Goal: Task Accomplishment & Management: Use online tool/utility

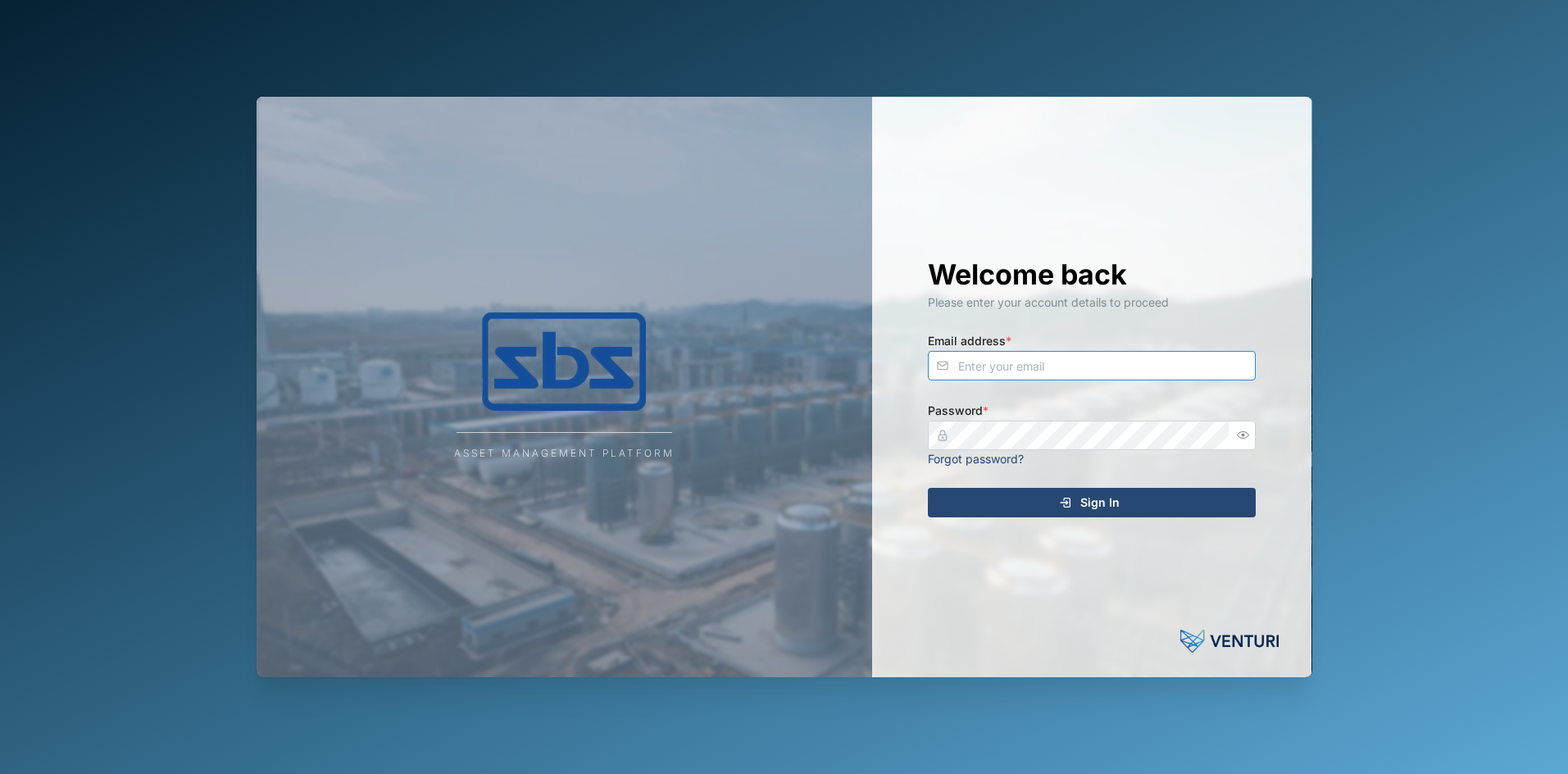
type input "[PERSON_NAME][EMAIL_ADDRESS][DOMAIN_NAME]"
click at [1096, 496] on span "Sign In" at bounding box center [1100, 503] width 39 height 27
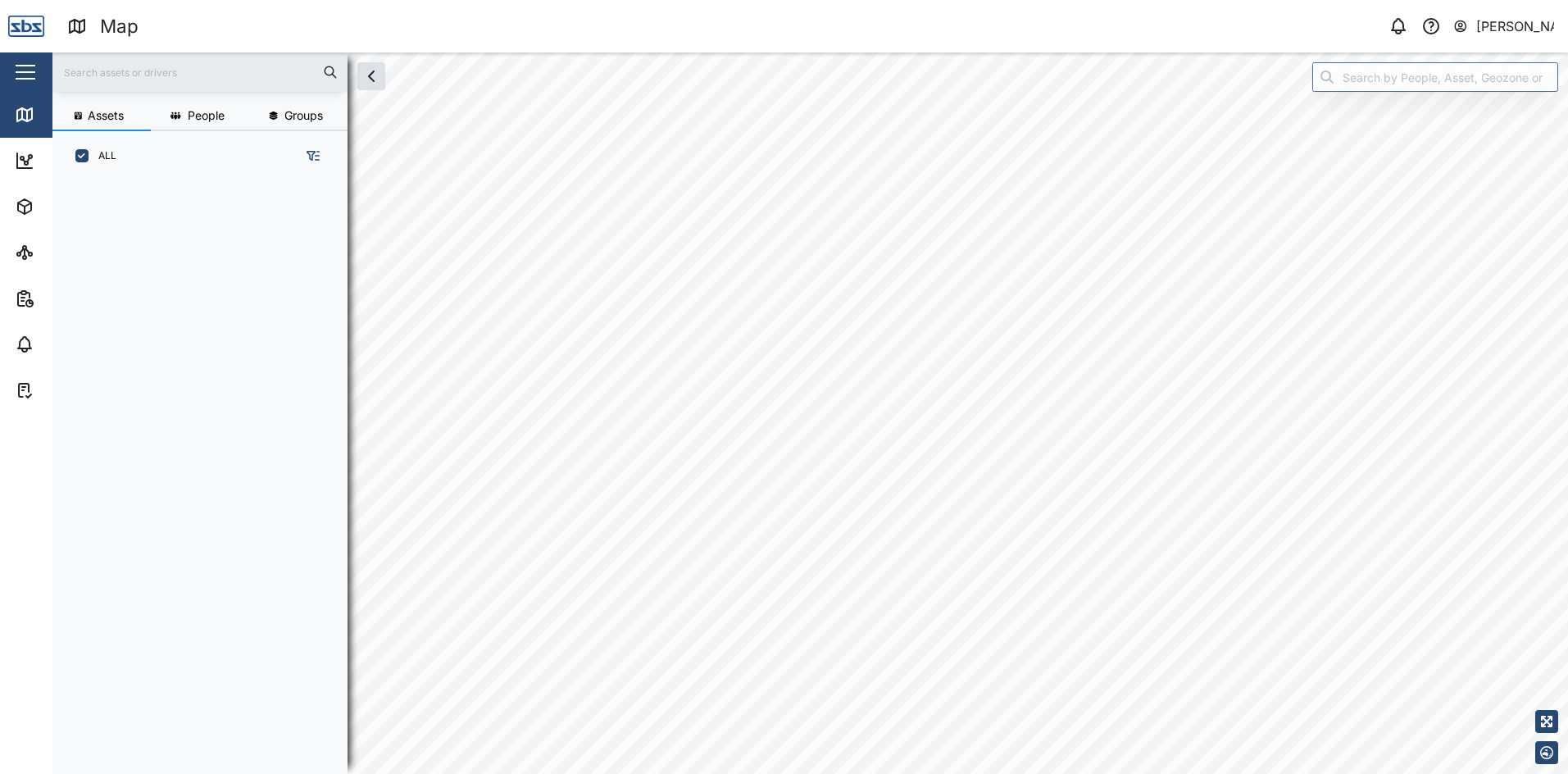
scroll to position [573, 257]
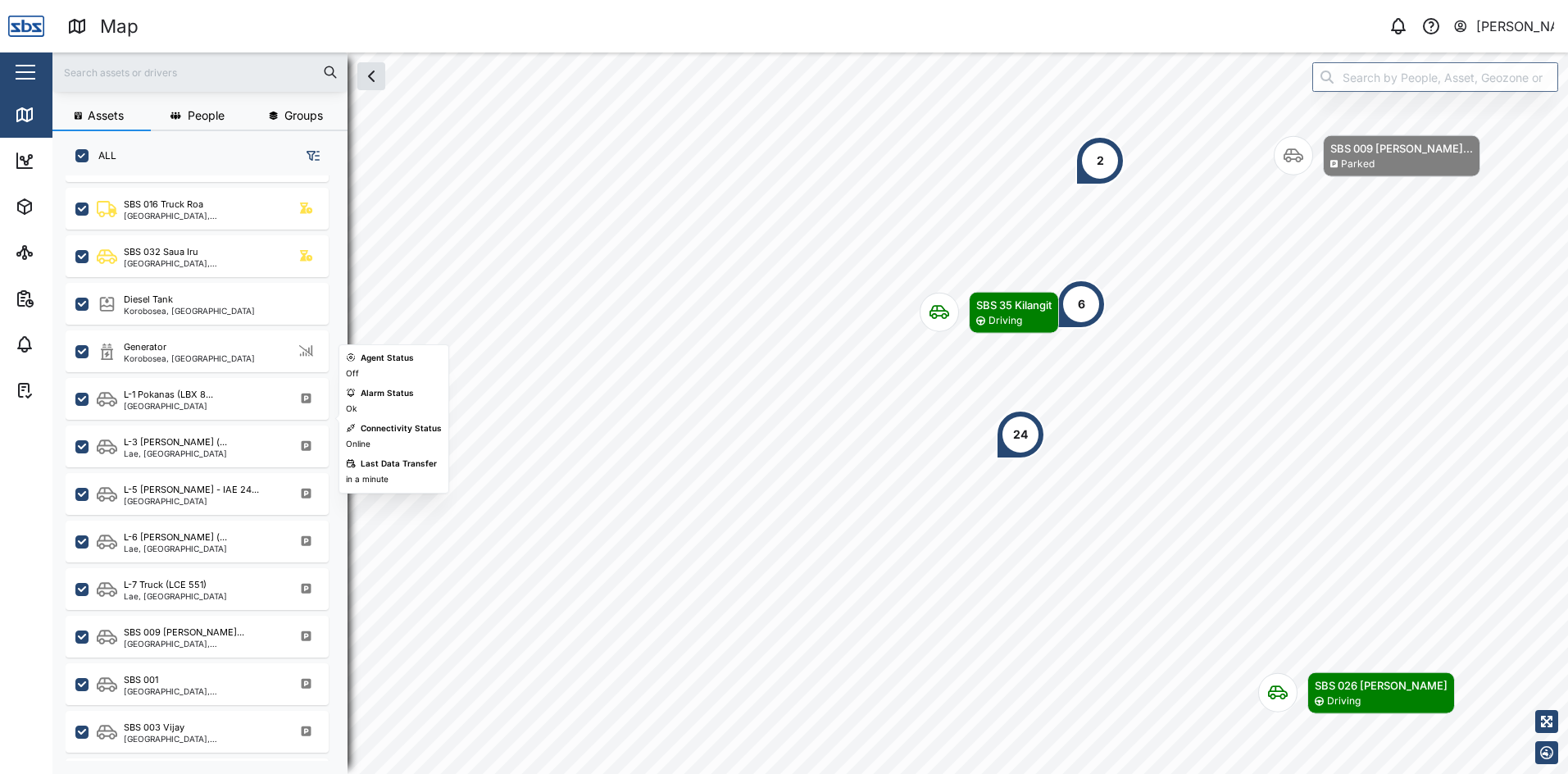
scroll to position [984, 0]
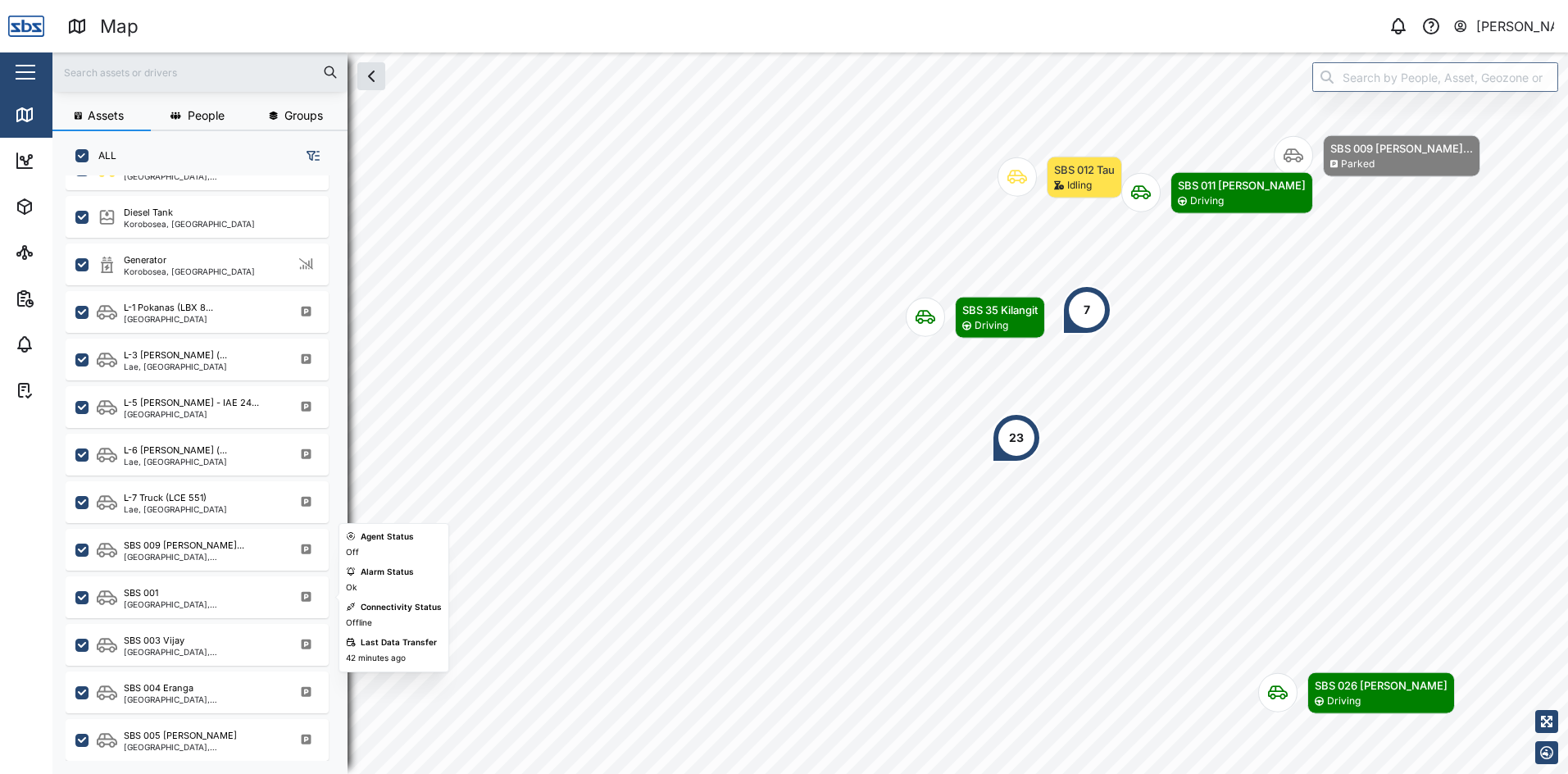
click at [212, 609] on div "SBS 001 [GEOGRAPHIC_DATA], [GEOGRAPHIC_DATA]" at bounding box center [197, 597] width 263 height 42
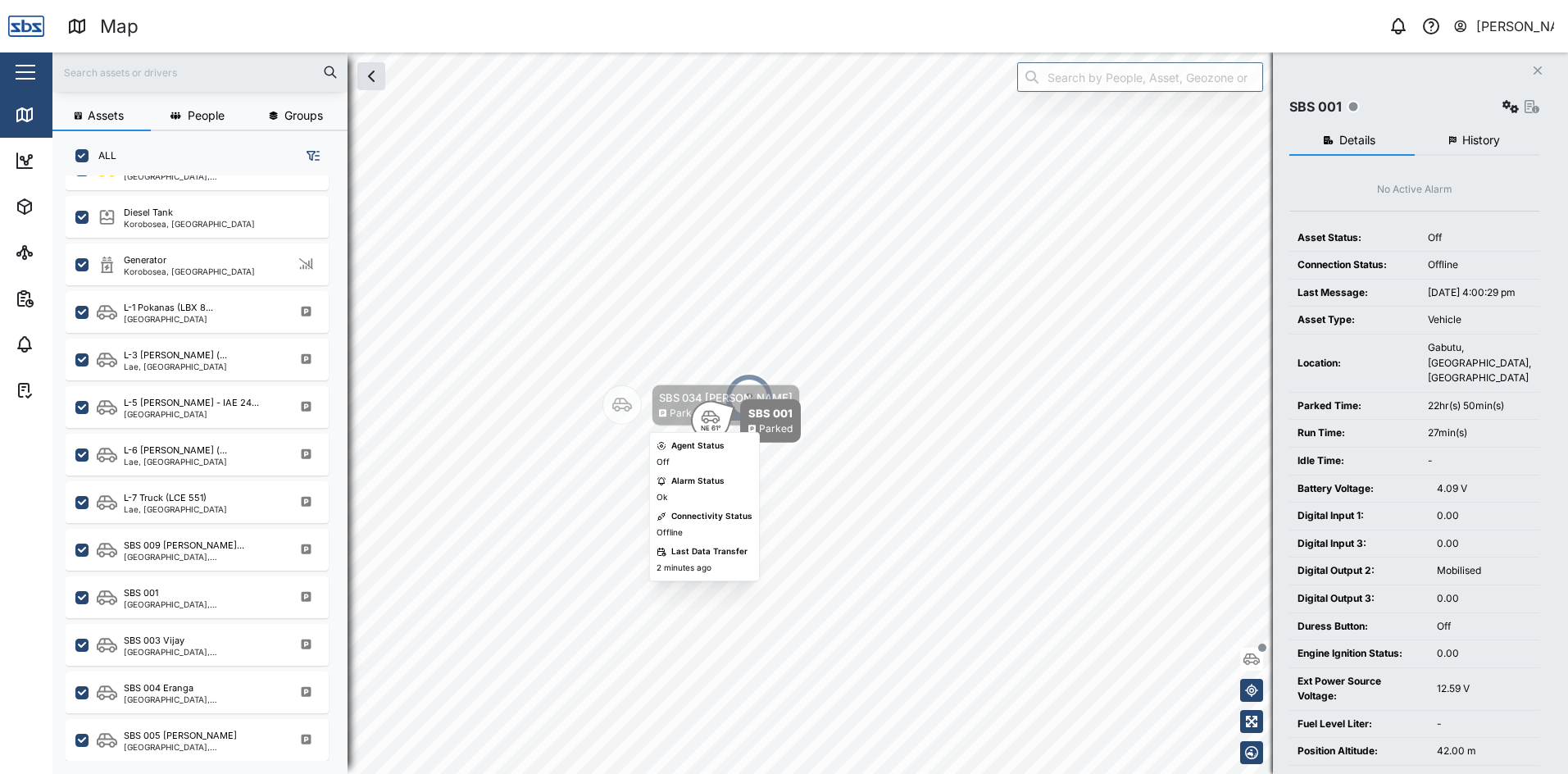
click at [720, 390] on div "SBS 034 [PERSON_NAME]" at bounding box center [726, 397] width 133 height 17
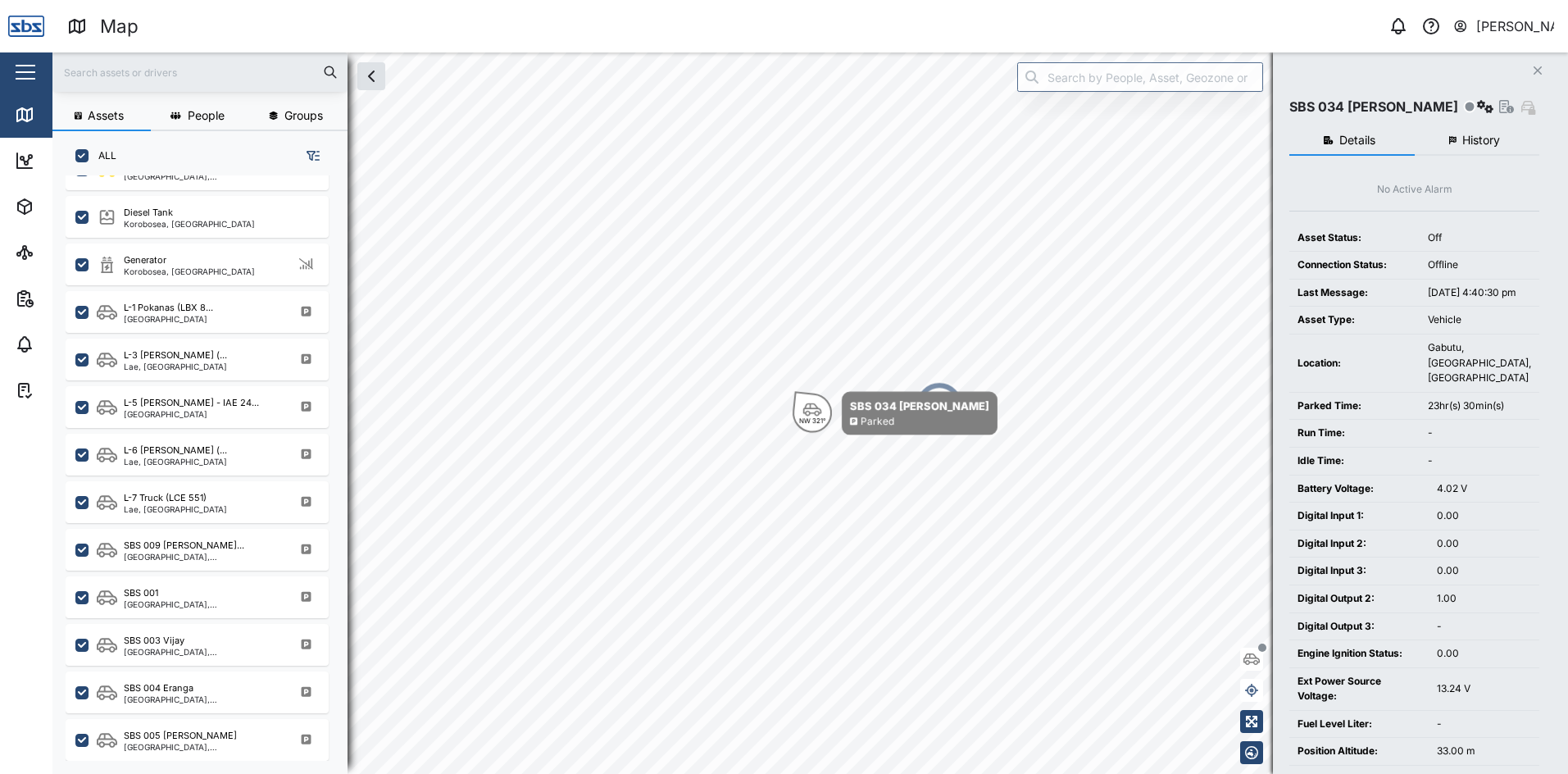
click at [952, 412] on div "2" at bounding box center [939, 406] width 49 height 49
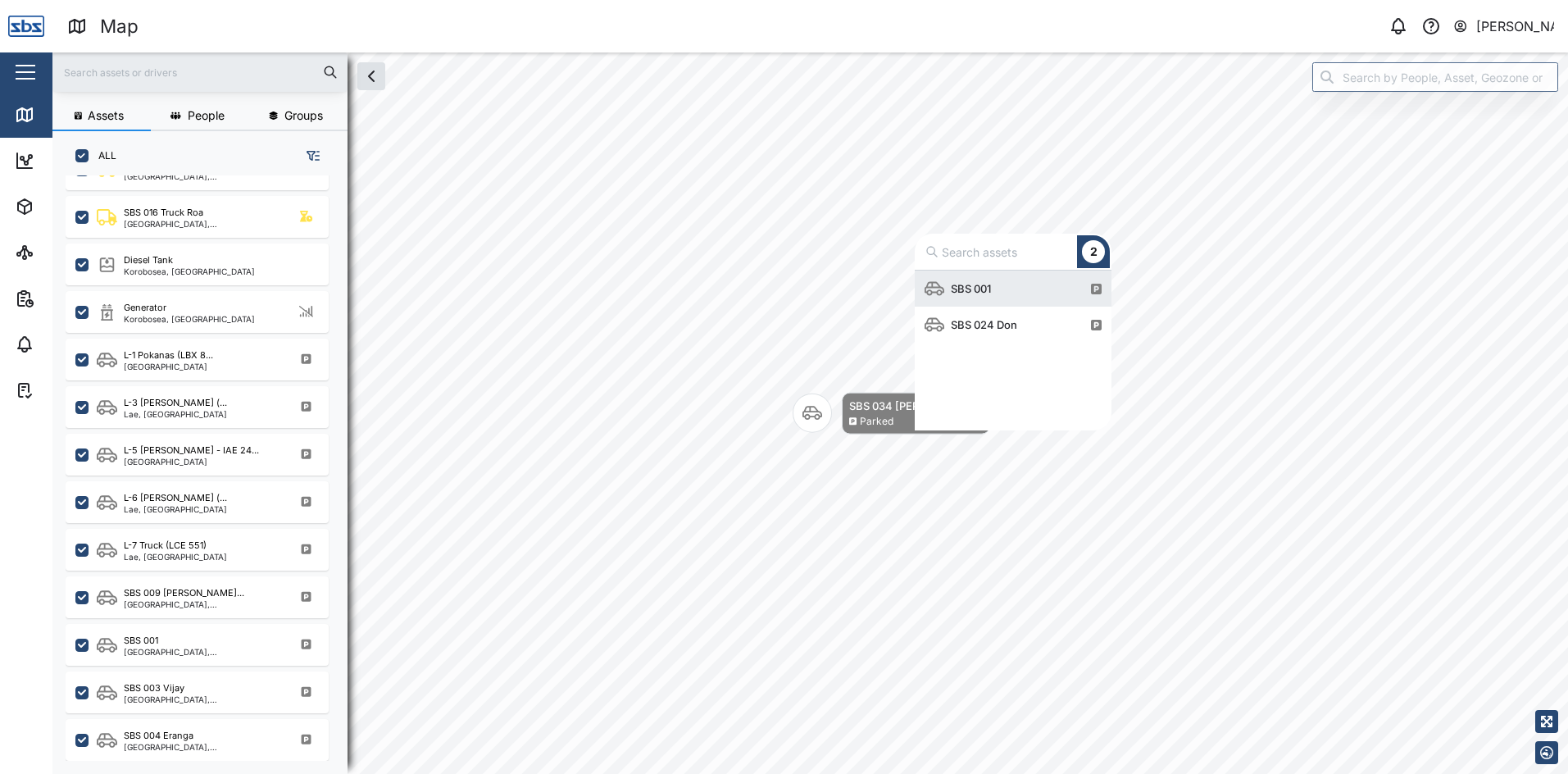
scroll to position [148, 184]
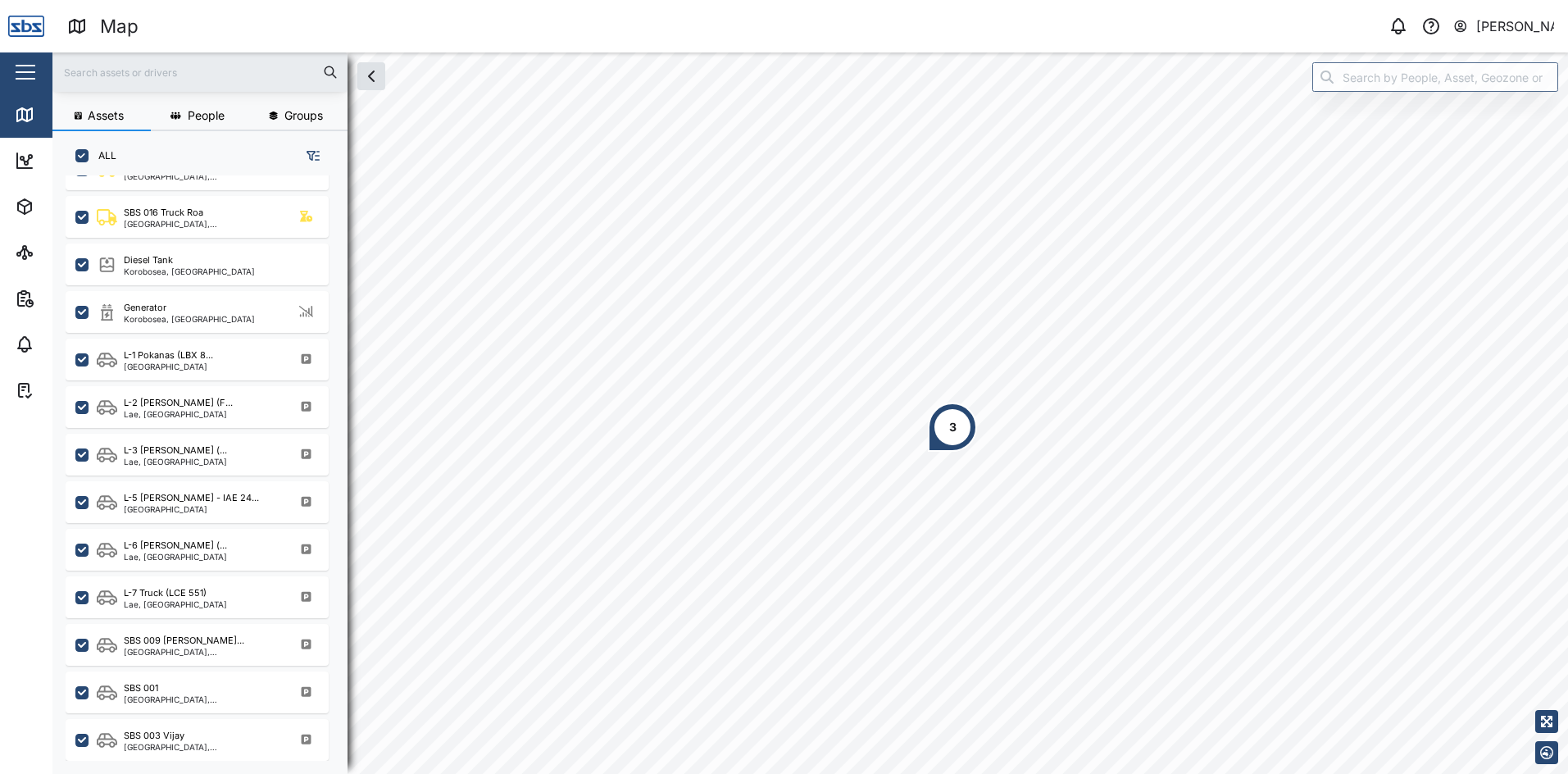
click at [949, 430] on div "3" at bounding box center [953, 427] width 8 height 18
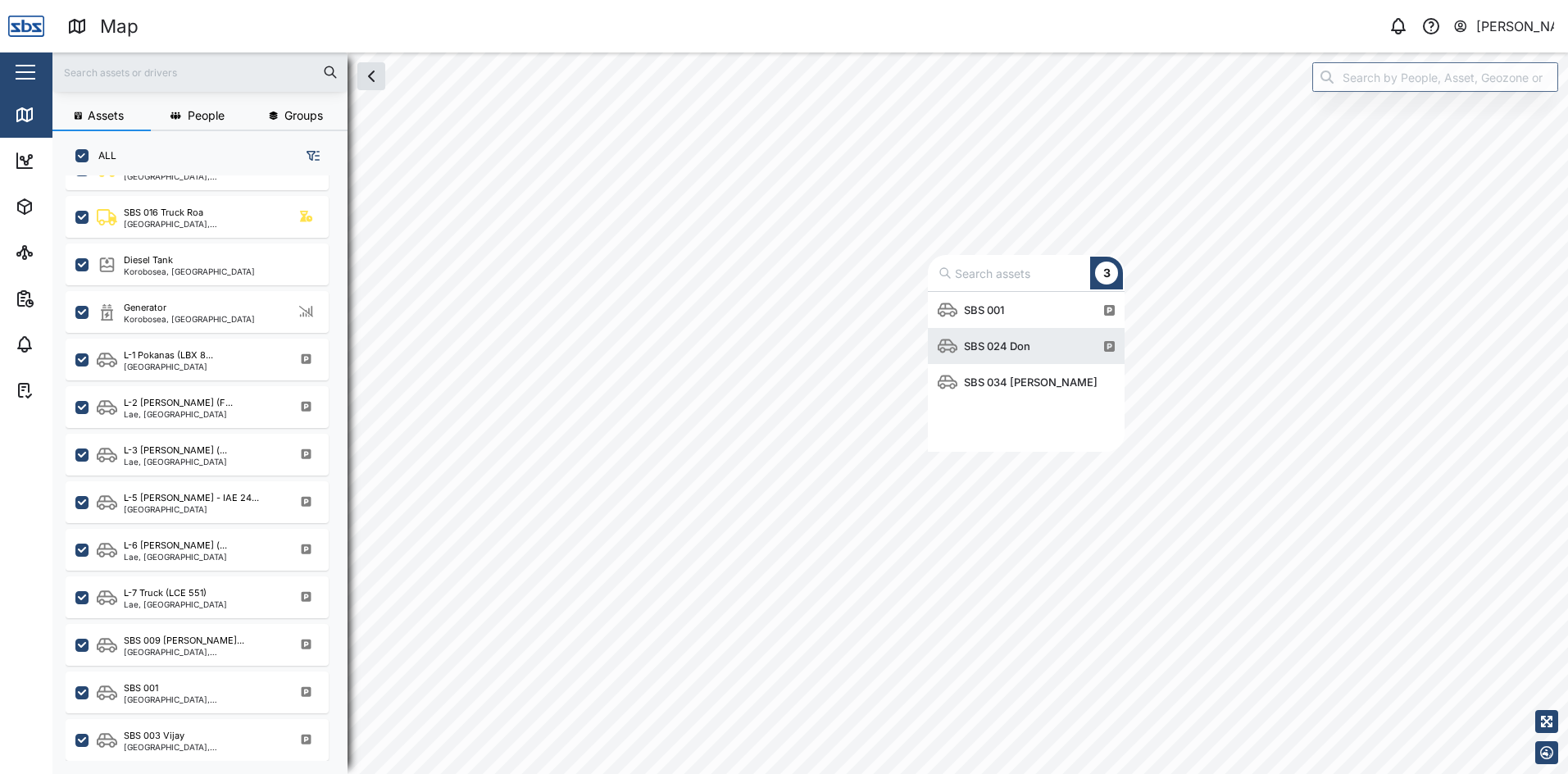
scroll to position [148, 184]
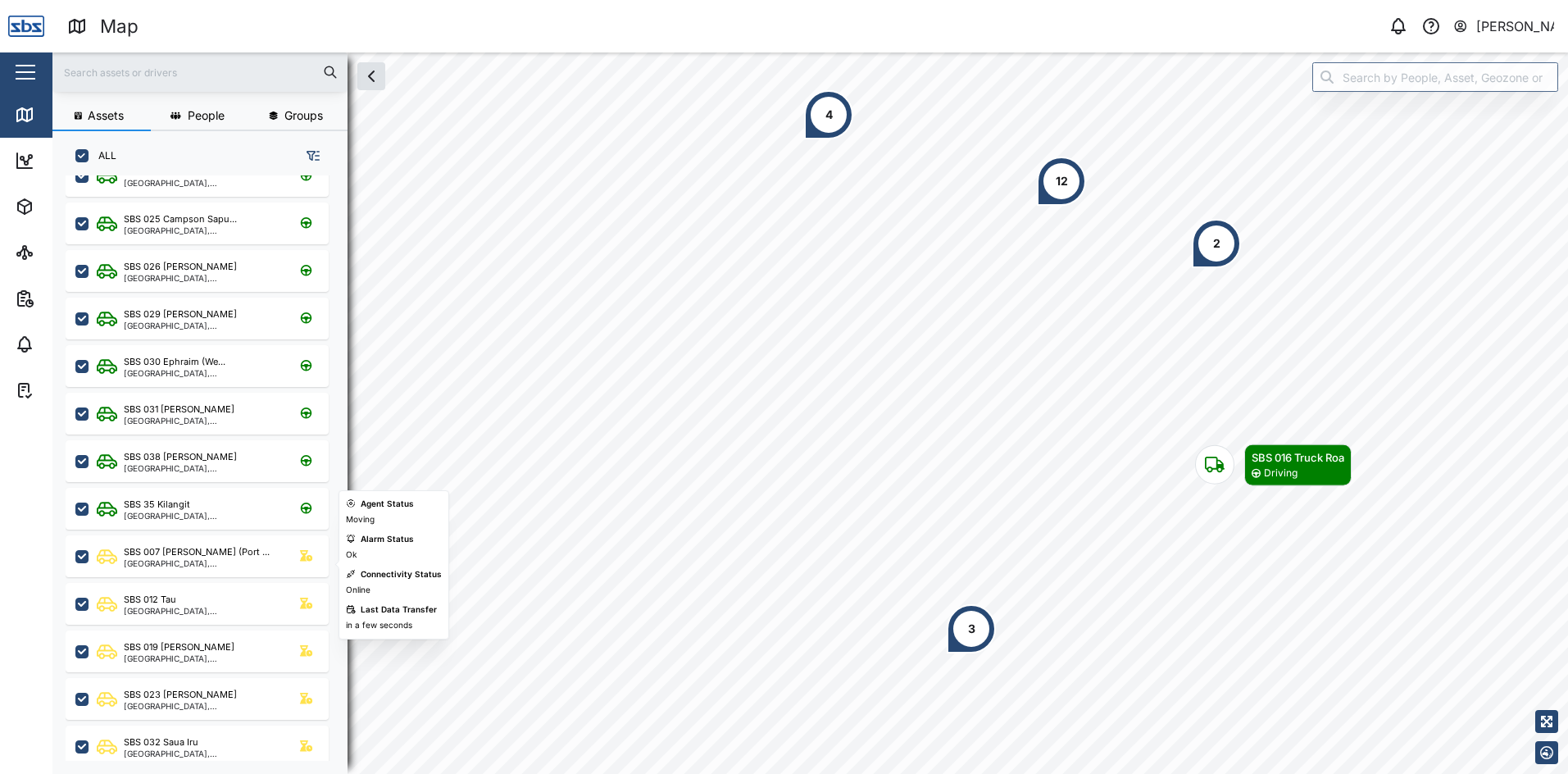
scroll to position [372, 0]
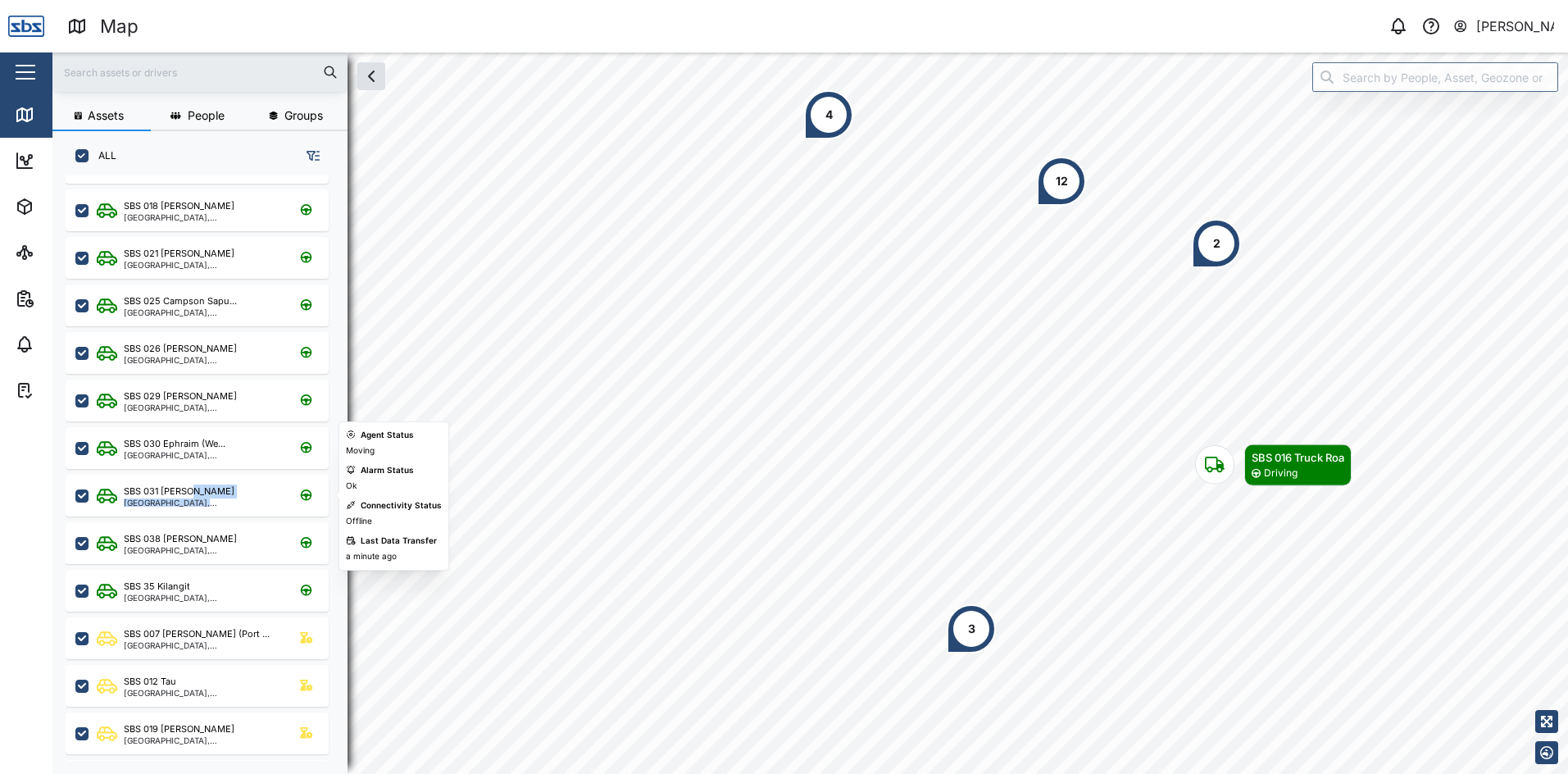
click at [216, 498] on div "SBS 031 [PERSON_NAME] [GEOGRAPHIC_DATA], [GEOGRAPHIC_DATA]" at bounding box center [202, 496] width 157 height 23
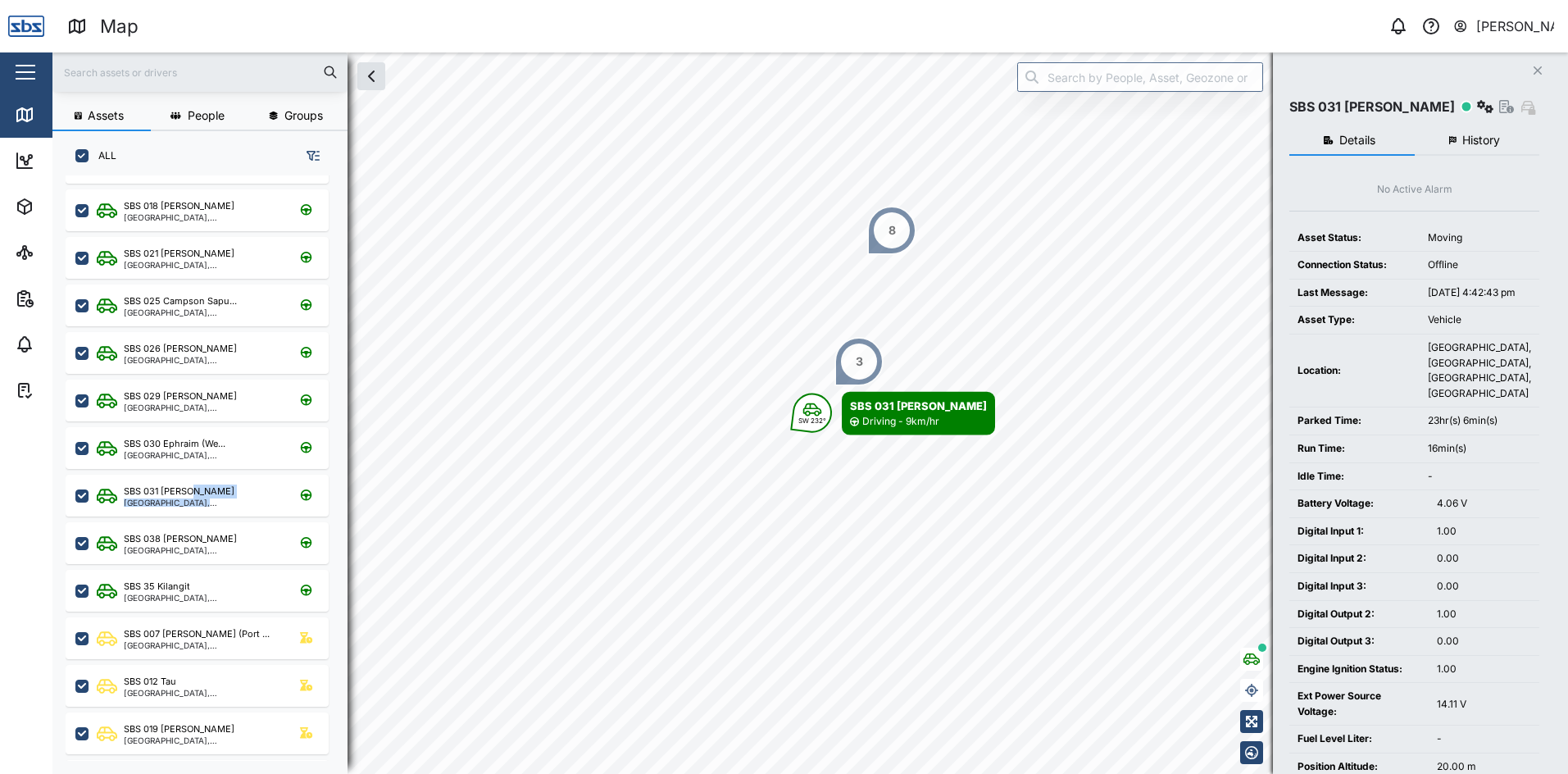
click at [1487, 134] on span "History" at bounding box center [1481, 140] width 37 height 12
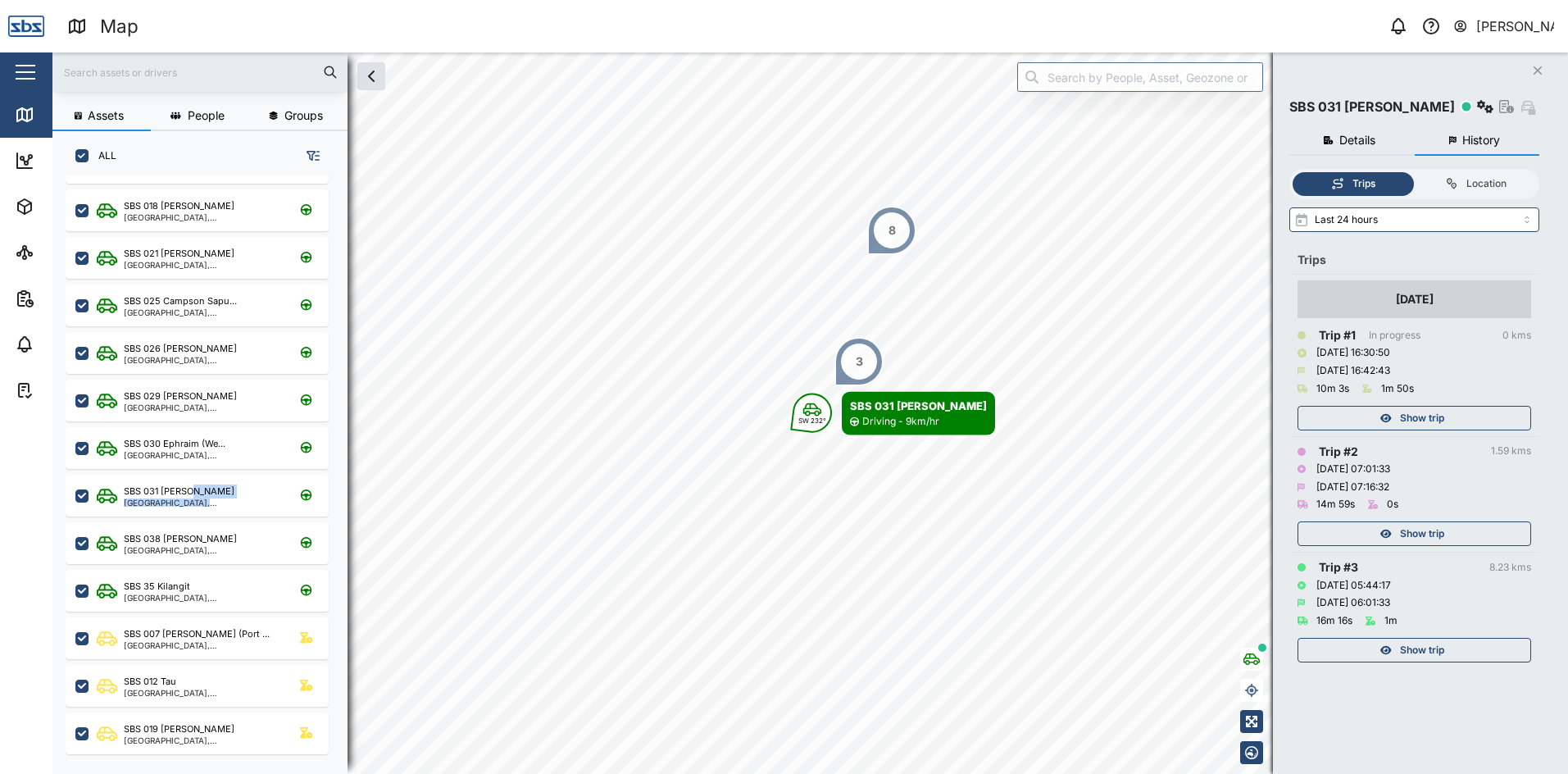
click at [1419, 410] on span "Show trip" at bounding box center [1421, 417] width 44 height 23
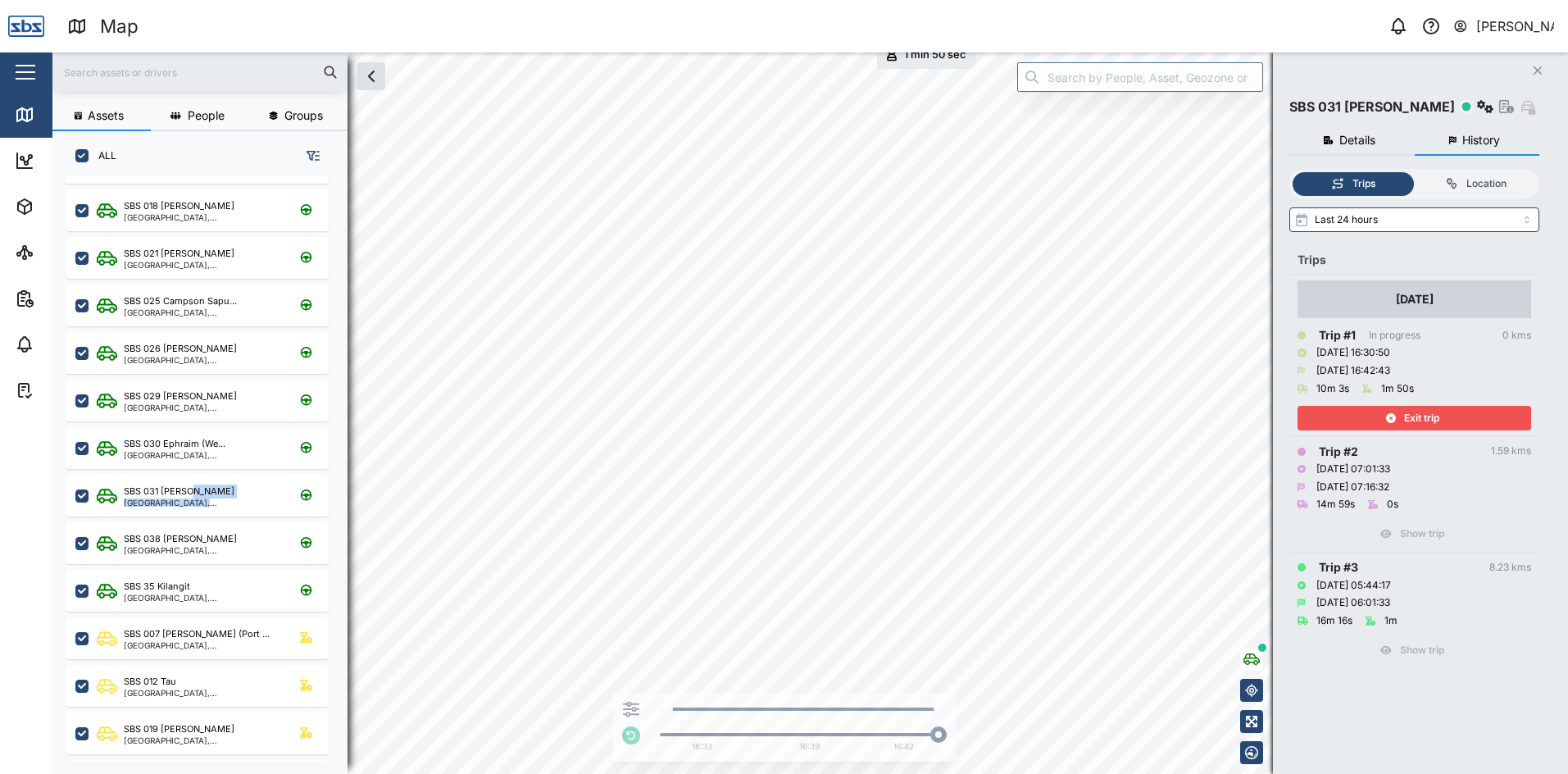
click at [1419, 410] on span "Exit trip" at bounding box center [1422, 417] width 35 height 23
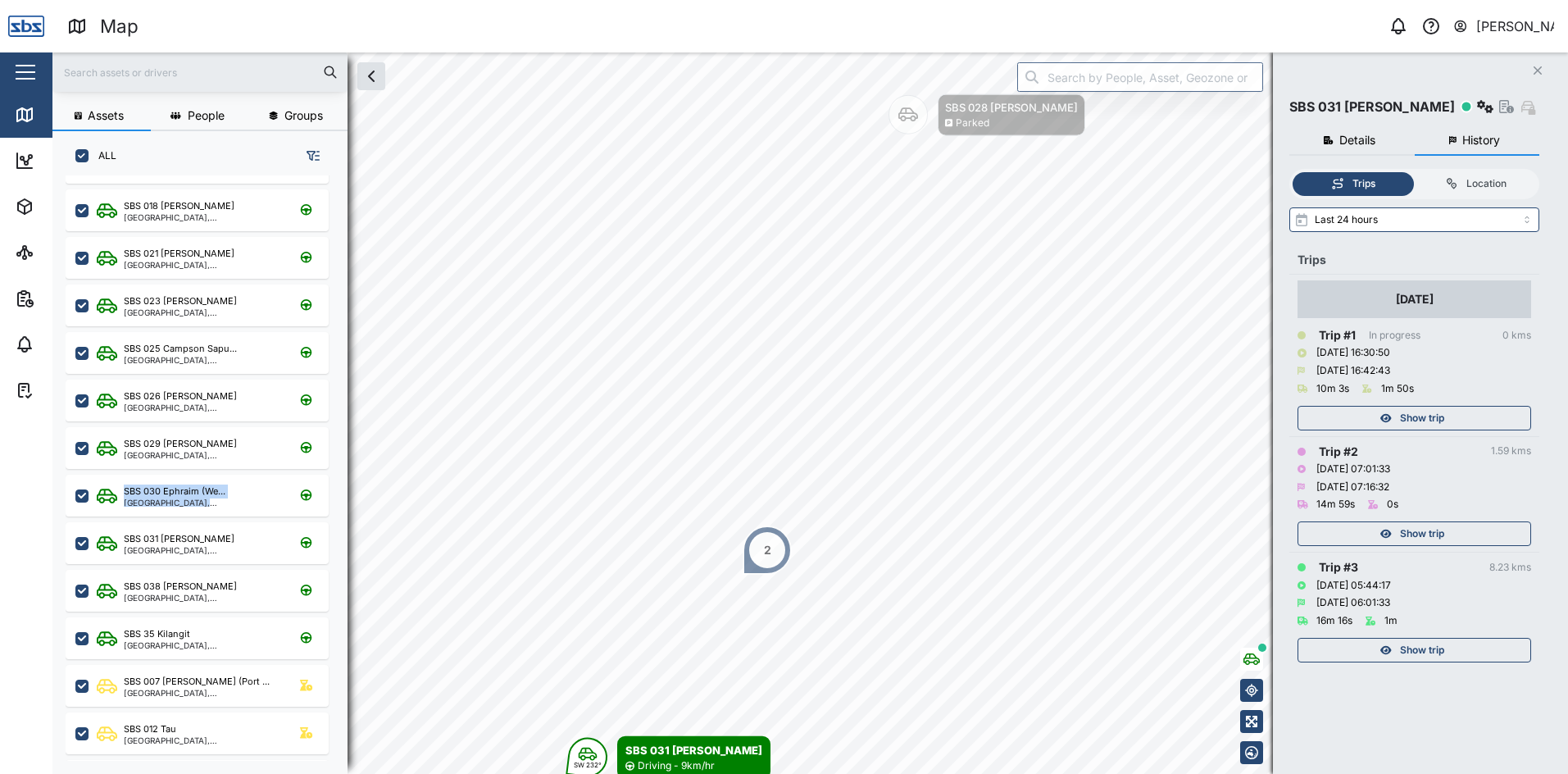
click at [1532, 73] on button "Close" at bounding box center [1537, 70] width 23 height 23
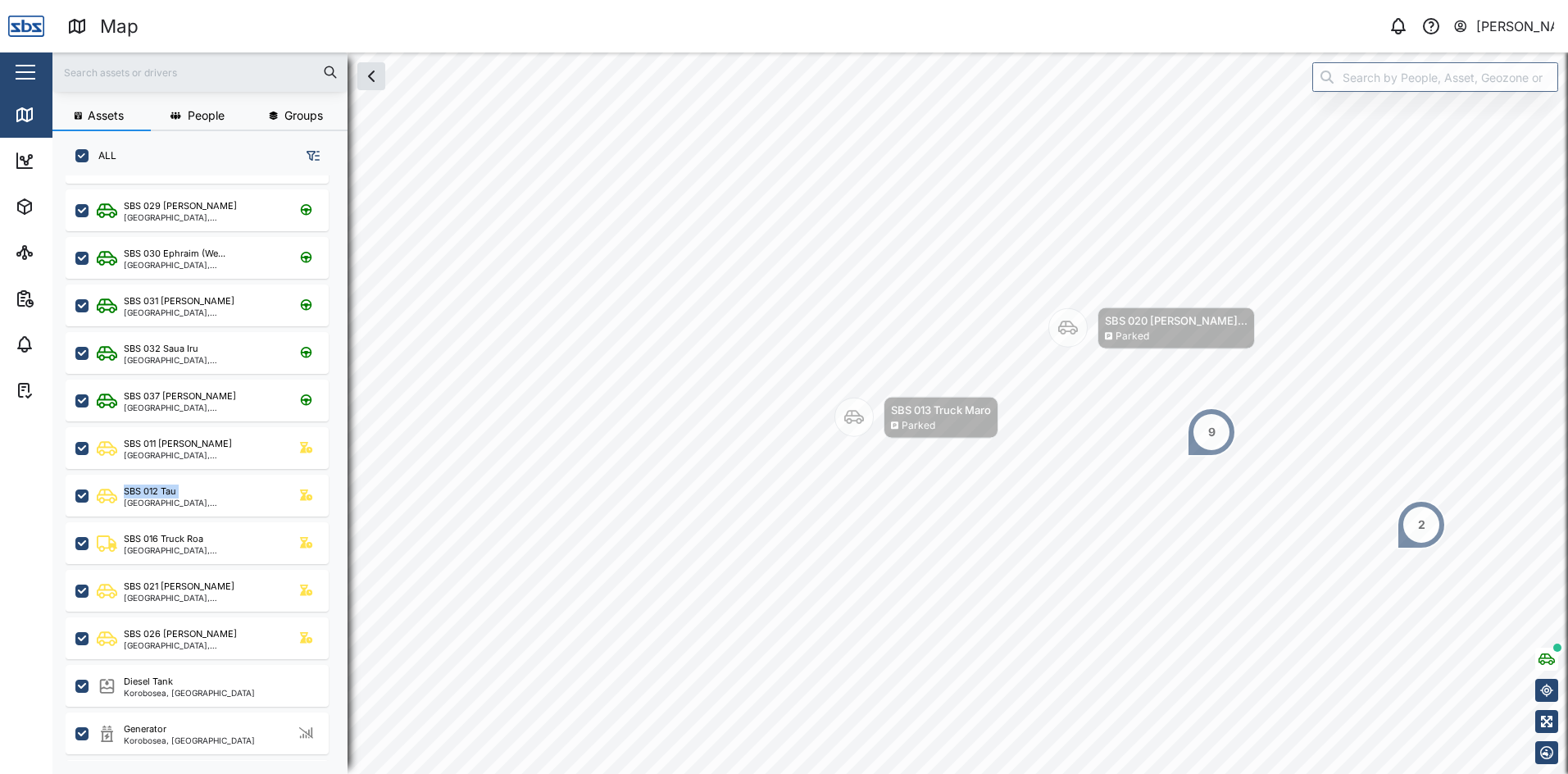
click at [1510, 18] on div "[PERSON_NAME]" at bounding box center [1515, 26] width 78 height 21
click at [1429, 108] on div "Sign Out" at bounding box center [1452, 106] width 177 height 20
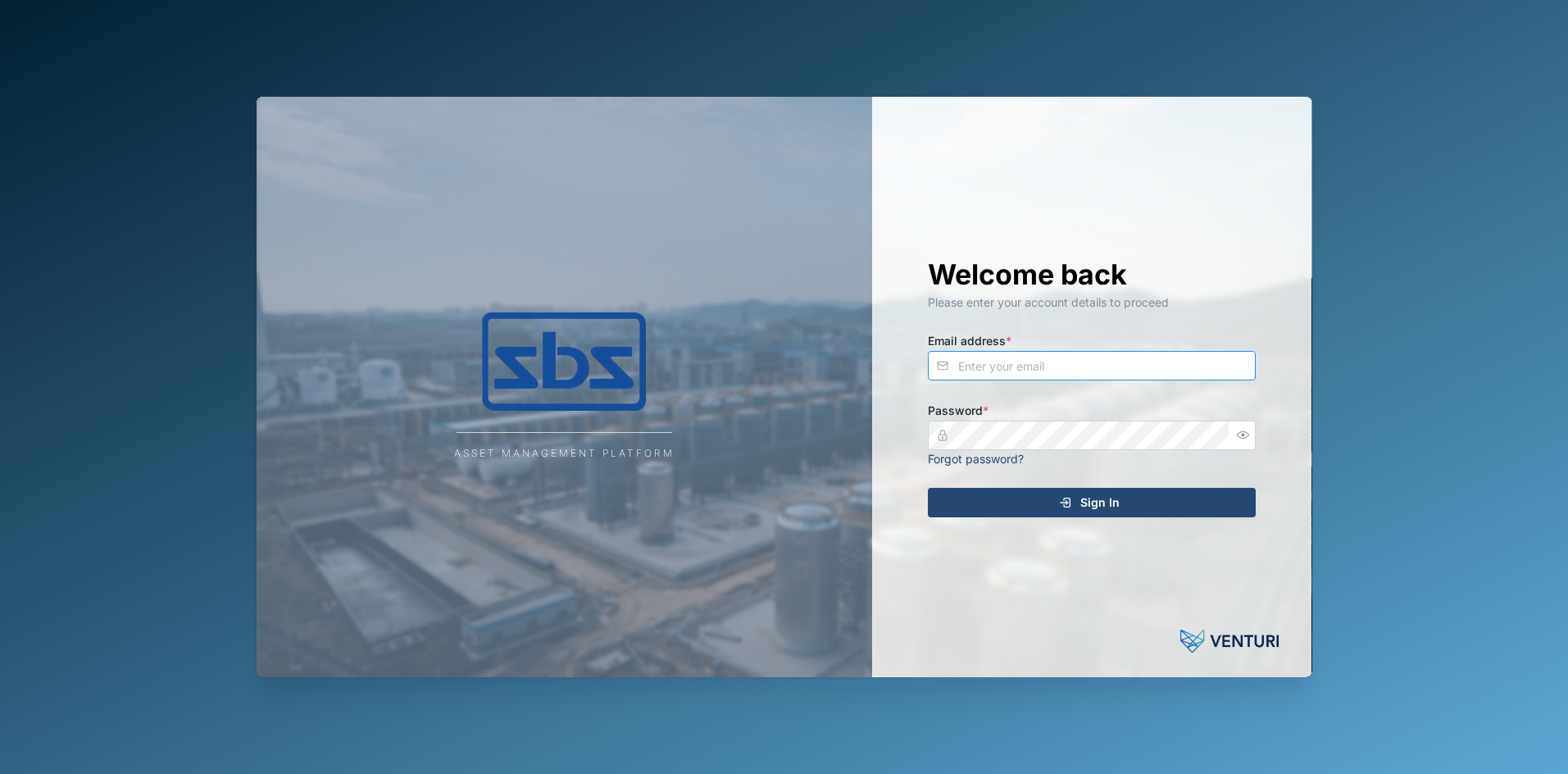
type input "[PERSON_NAME][EMAIL_ADDRESS][DOMAIN_NAME]"
